Goal: Find specific page/section: Find specific page/section

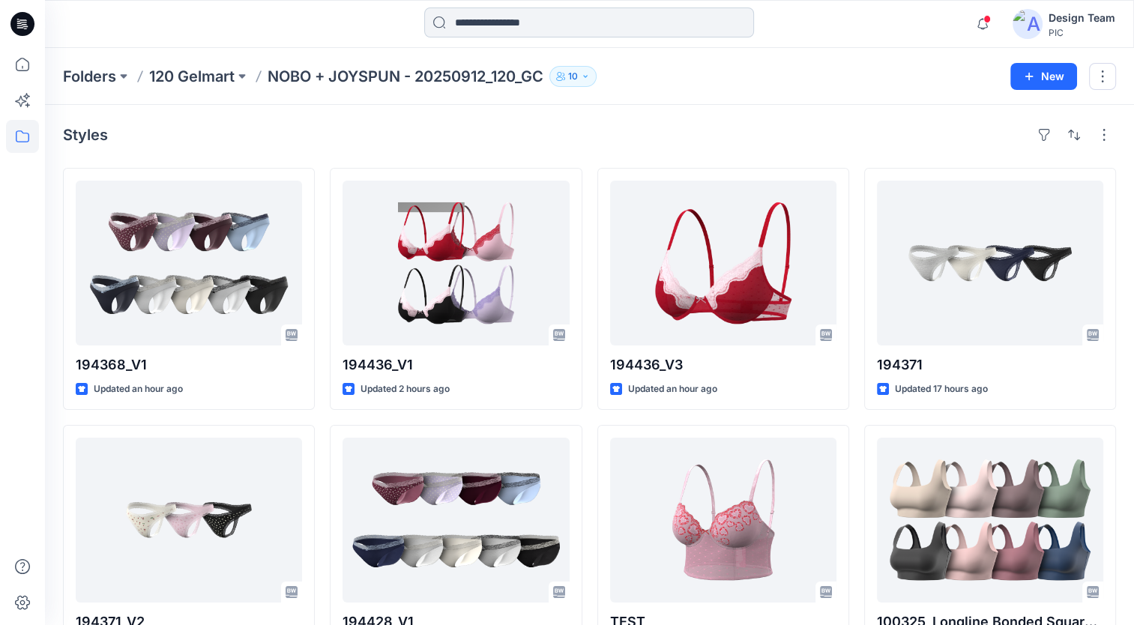
click at [495, 25] on input at bounding box center [589, 22] width 330 height 30
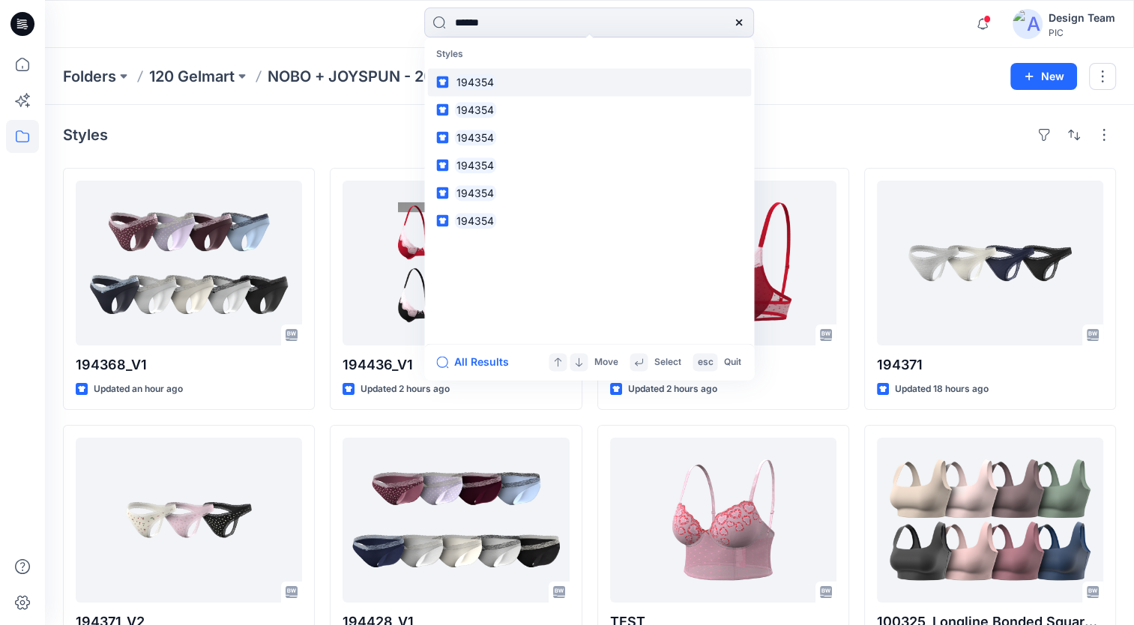
type input "******"
click at [497, 79] on link "194354" at bounding box center [589, 82] width 324 height 28
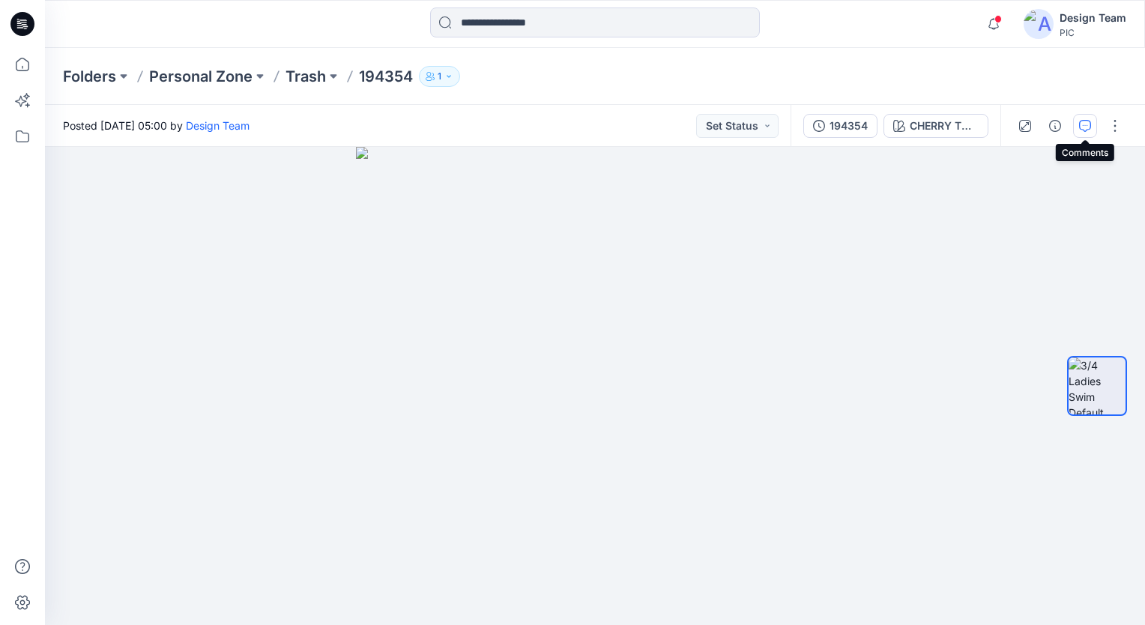
click at [1077, 130] on button "button" at bounding box center [1085, 126] width 24 height 24
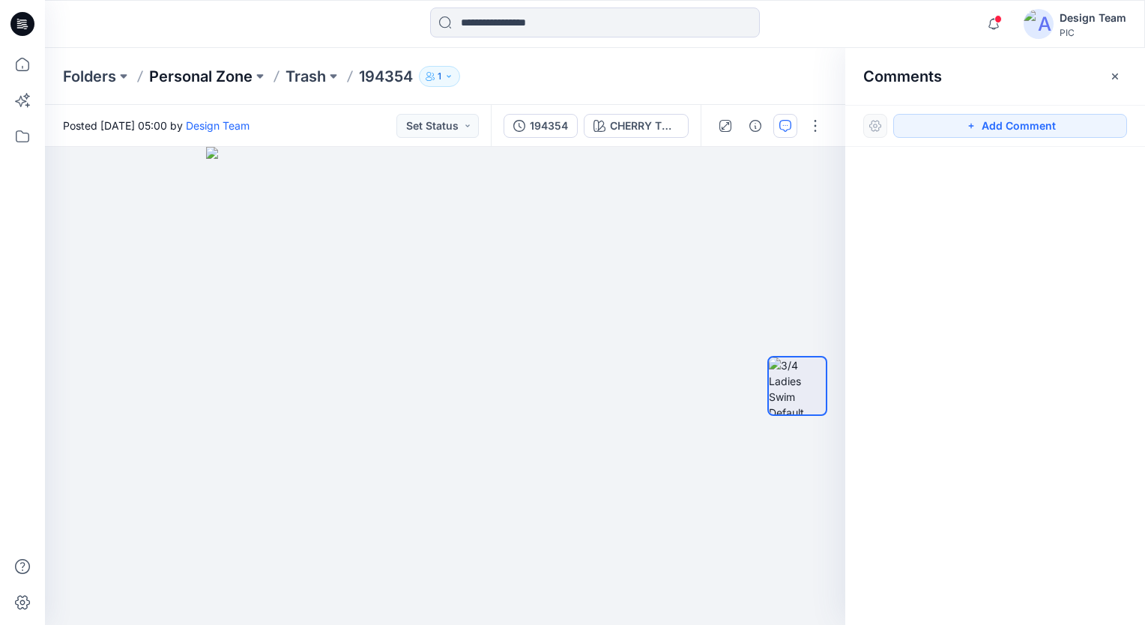
click at [219, 82] on p "Personal Zone" at bounding box center [200, 76] width 103 height 21
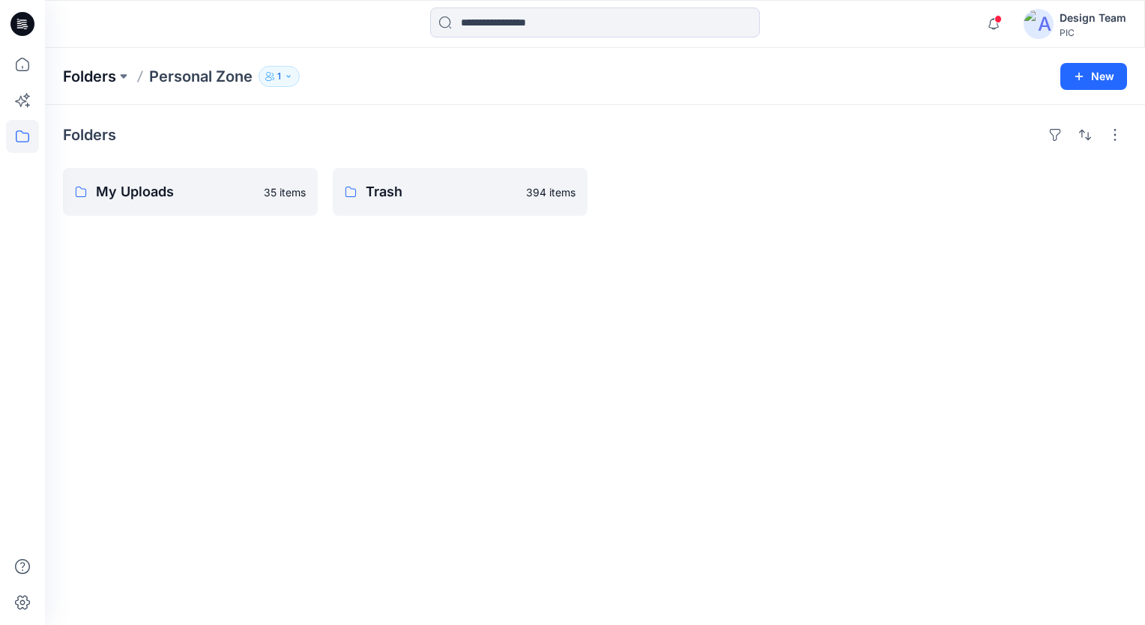
click at [95, 67] on p "Folders" at bounding box center [89, 76] width 53 height 21
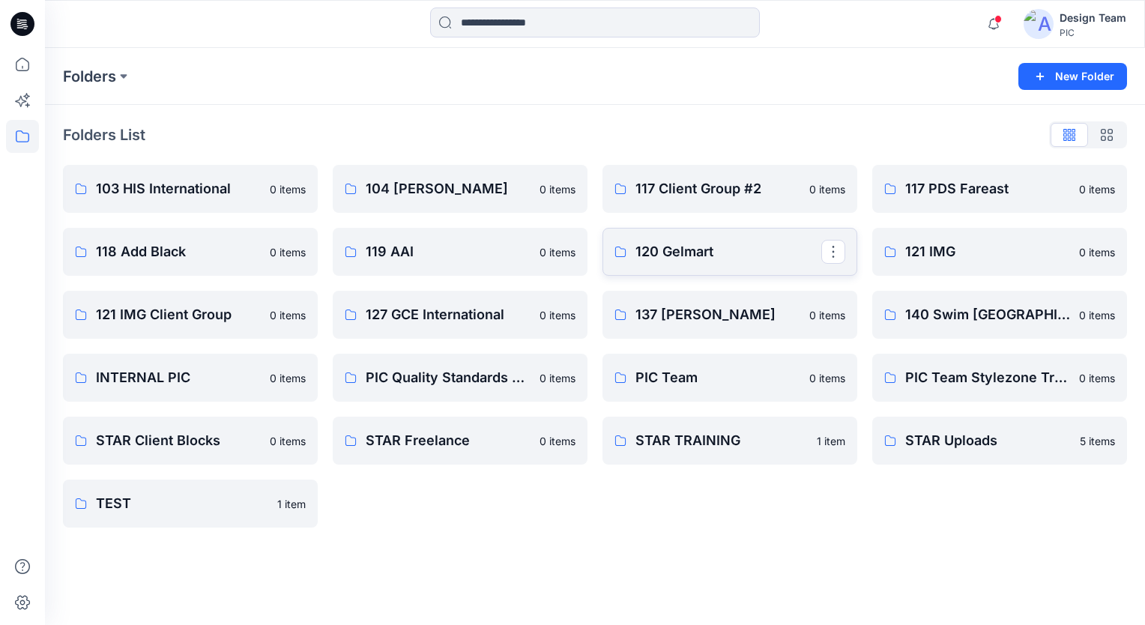
click at [678, 253] on p "120 Gelmart" at bounding box center [729, 251] width 186 height 21
